Goal: Information Seeking & Learning: Learn about a topic

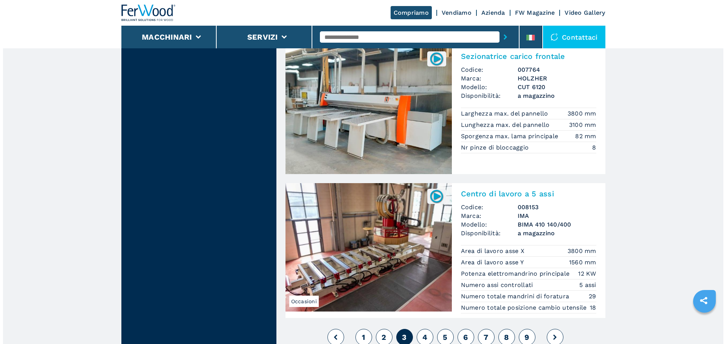
scroll to position [1625, 0]
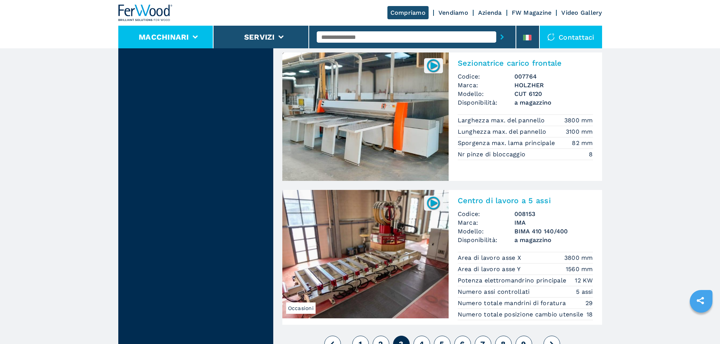
click at [198, 37] on li "Macchinari" at bounding box center [166, 37] width 96 height 23
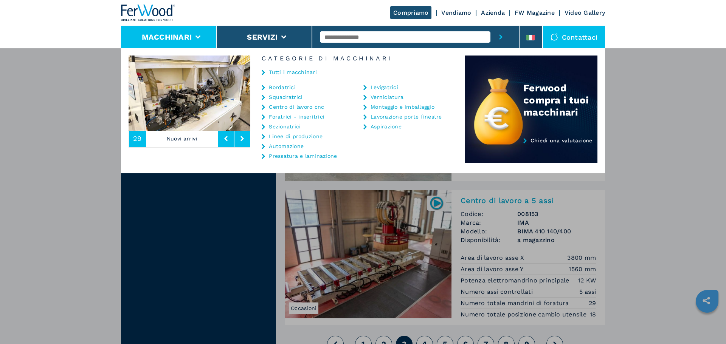
click at [277, 71] on link "Tutti i macchinari" at bounding box center [293, 72] width 48 height 5
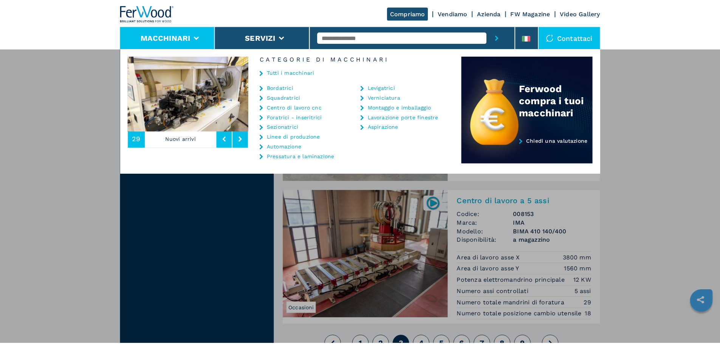
scroll to position [0, 0]
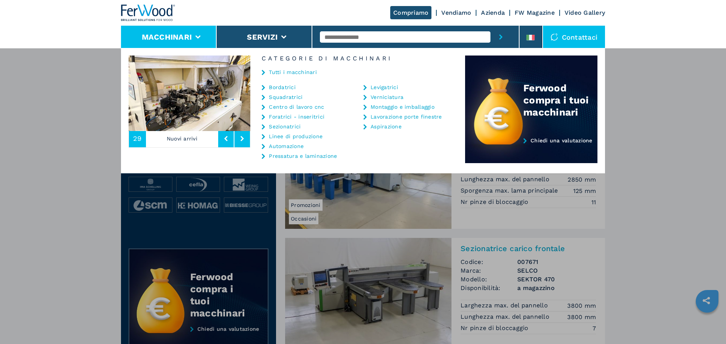
click at [700, 196] on div "**********" at bounding box center [363, 220] width 726 height 344
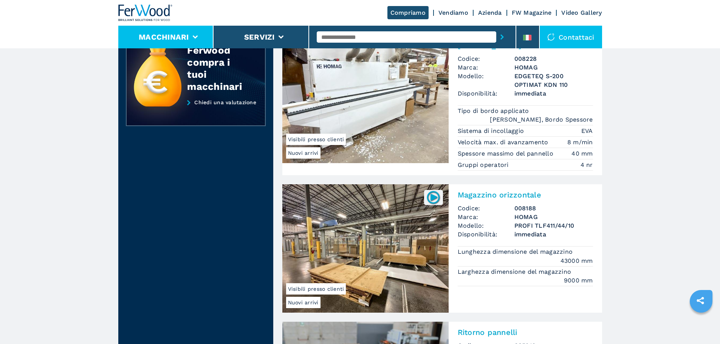
click at [179, 32] on li "Macchinari" at bounding box center [166, 37] width 96 height 23
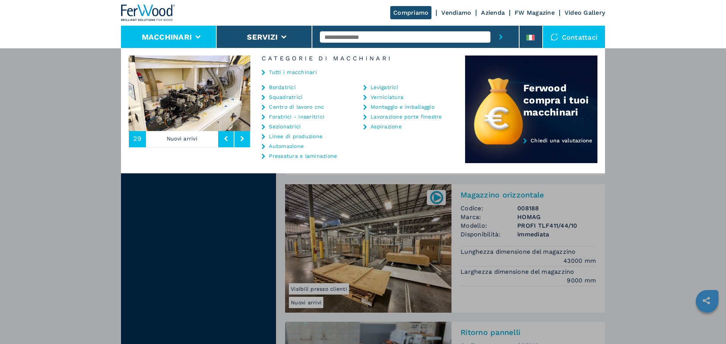
click at [284, 139] on li "Linee di produzione" at bounding box center [302, 138] width 83 height 10
click at [286, 136] on link "Linee di produzione" at bounding box center [296, 136] width 54 height 5
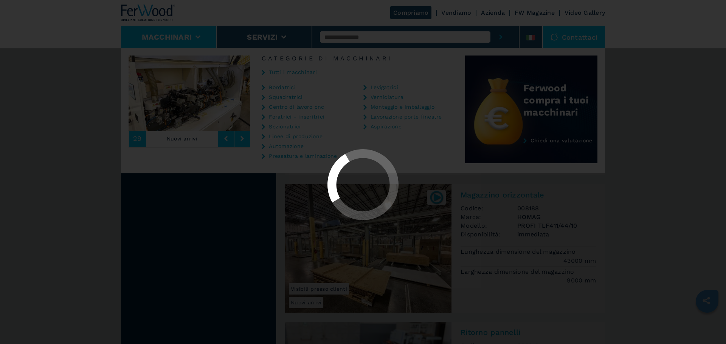
select select "**********"
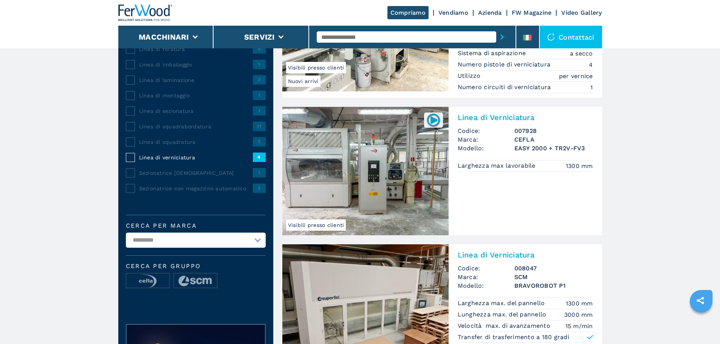
scroll to position [227, 0]
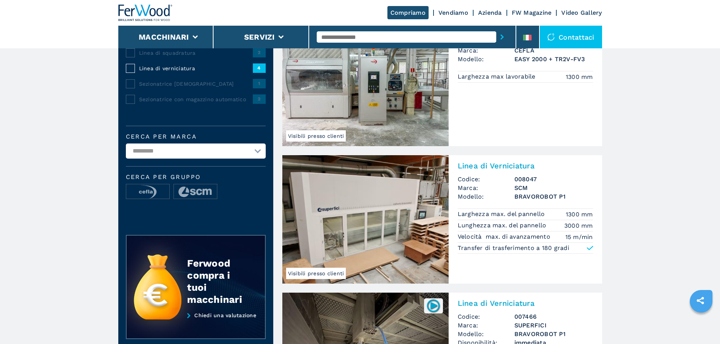
click at [358, 42] on input "text" at bounding box center [406, 36] width 179 height 11
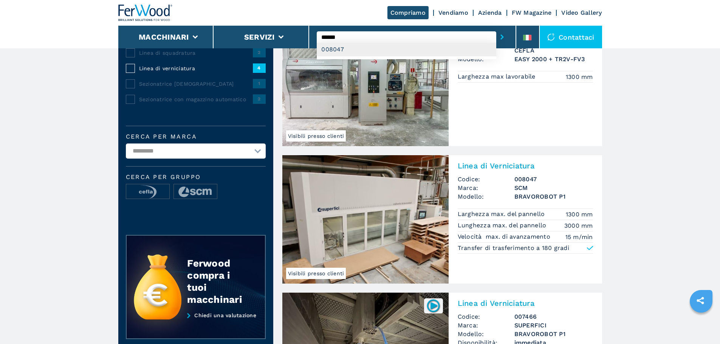
type input "******"
click at [358, 46] on div "008047" at bounding box center [406, 50] width 179 height 14
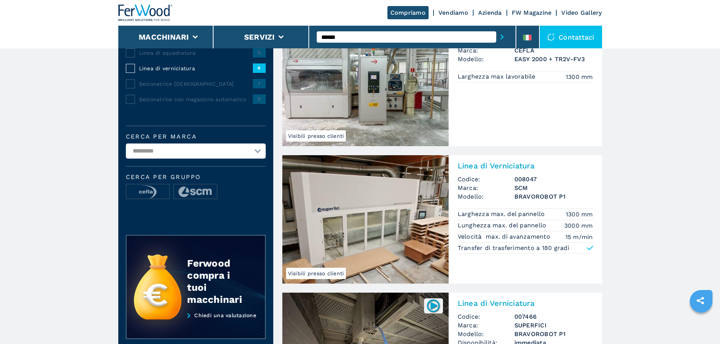
scroll to position [0, 0]
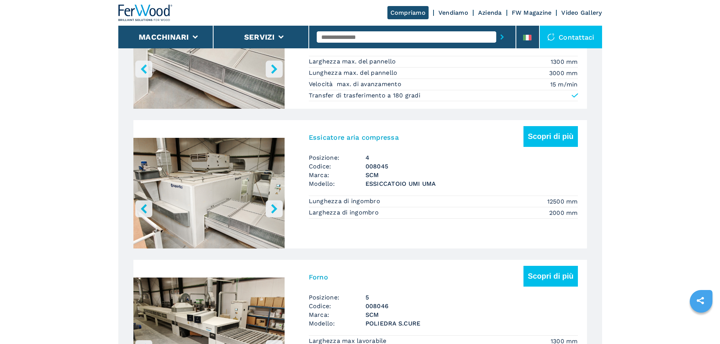
scroll to position [1058, 0]
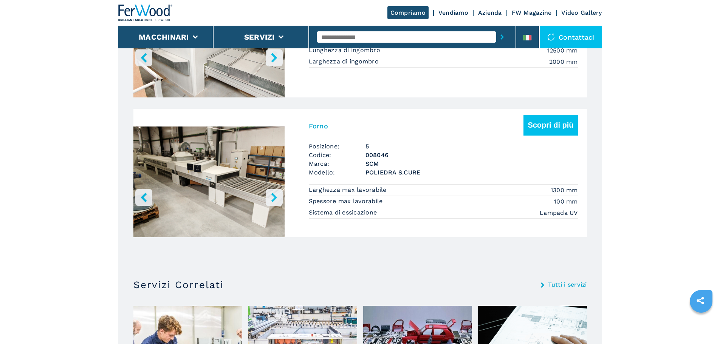
click at [275, 198] on icon "right-button" at bounding box center [273, 197] width 9 height 9
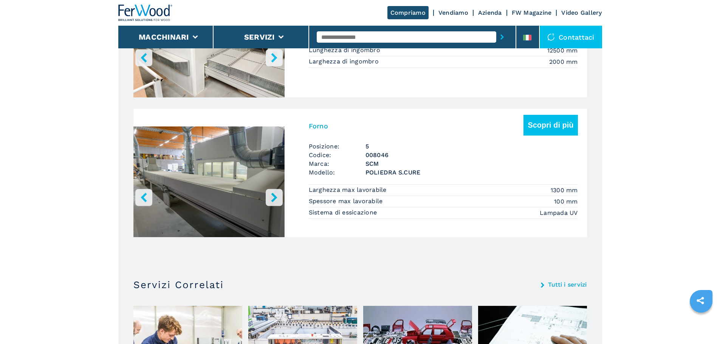
click at [275, 198] on icon "right-button" at bounding box center [273, 197] width 9 height 9
